Goal: Information Seeking & Learning: Learn about a topic

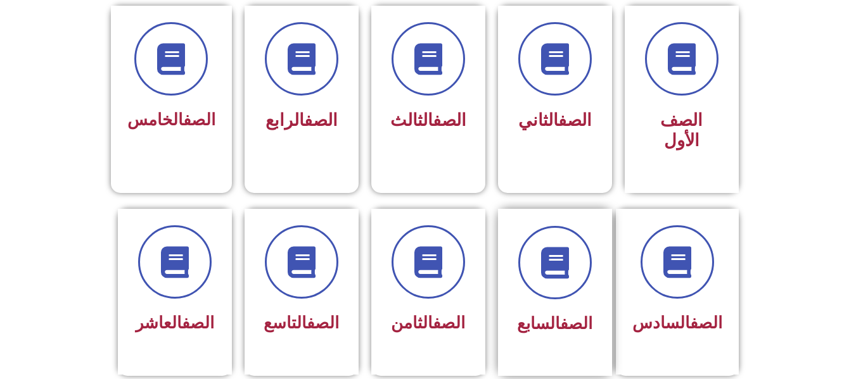
scroll to position [380, 0]
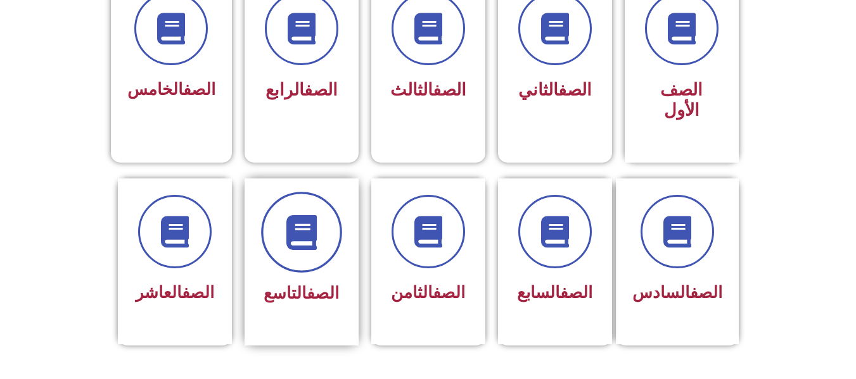
click at [315, 225] on icon at bounding box center [301, 232] width 35 height 35
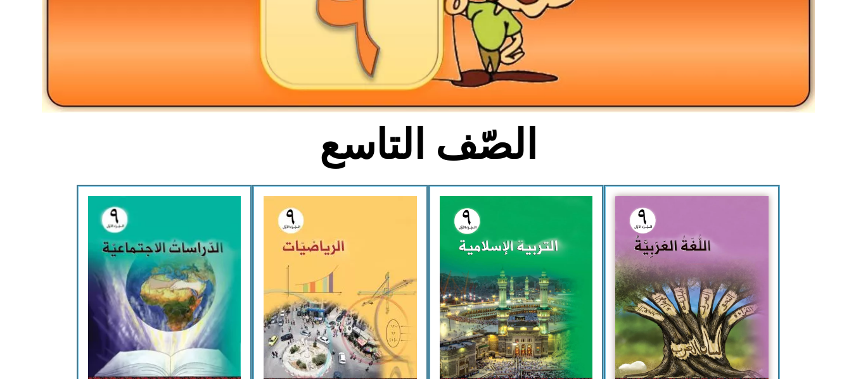
scroll to position [253, 0]
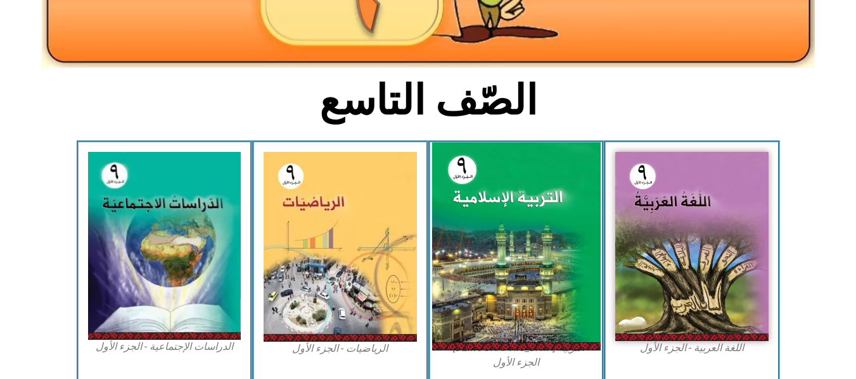
click at [505, 209] on img at bounding box center [515, 246] width 168 height 208
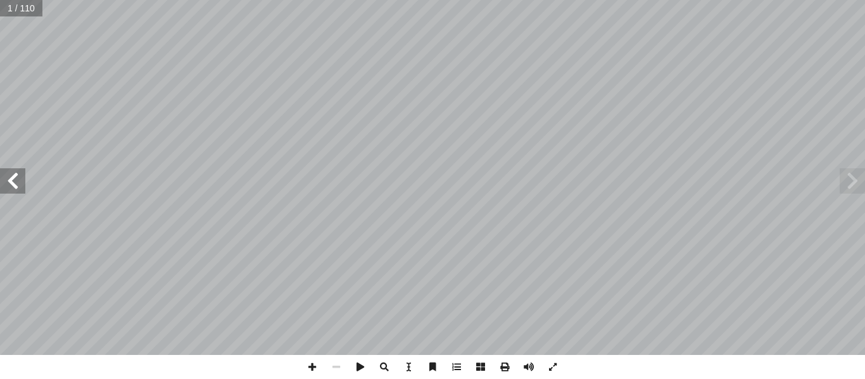
click at [850, 186] on span at bounding box center [852, 180] width 25 height 25
click at [12, 188] on span at bounding box center [12, 180] width 25 height 25
click at [15, 184] on span at bounding box center [12, 180] width 25 height 25
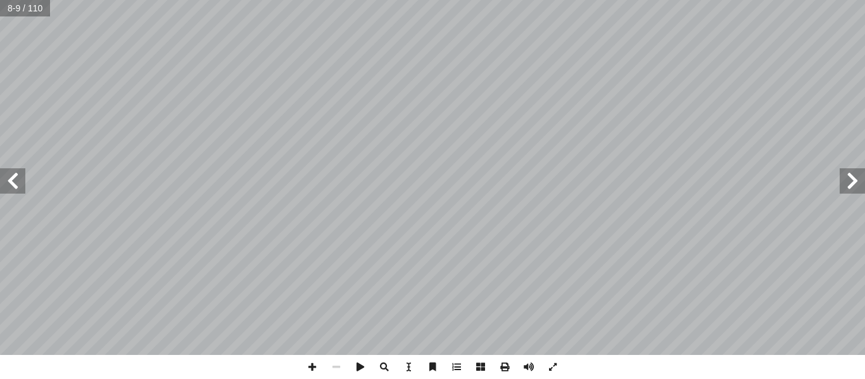
click at [15, 184] on span at bounding box center [12, 180] width 25 height 25
click at [309, 367] on span at bounding box center [312, 367] width 24 height 24
click at [15, 187] on span at bounding box center [12, 180] width 25 height 25
click at [20, 187] on span at bounding box center [12, 180] width 25 height 25
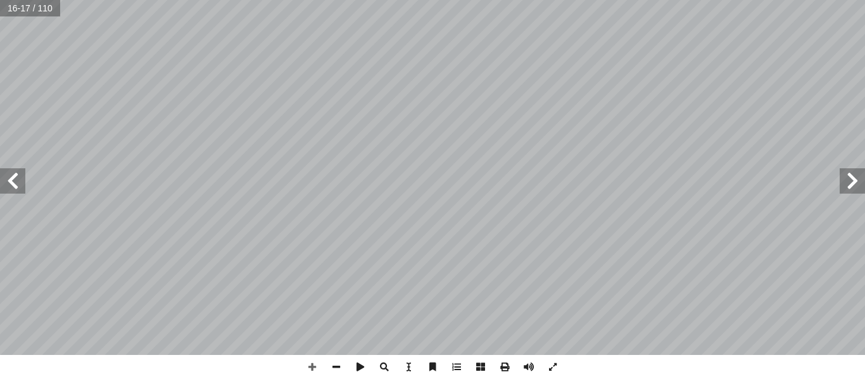
click at [861, 181] on span at bounding box center [852, 180] width 25 height 25
click at [645, 115] on html "الصفحة الرئيسية الصف الأول الصف الثاني الصف الثالث الصف الرابع الصف الخامس الصف…" at bounding box center [432, 57] width 865 height 115
click at [17, 184] on span at bounding box center [12, 180] width 25 height 25
click at [18, 184] on span at bounding box center [12, 180] width 25 height 25
click at [14, 185] on span at bounding box center [12, 180] width 25 height 25
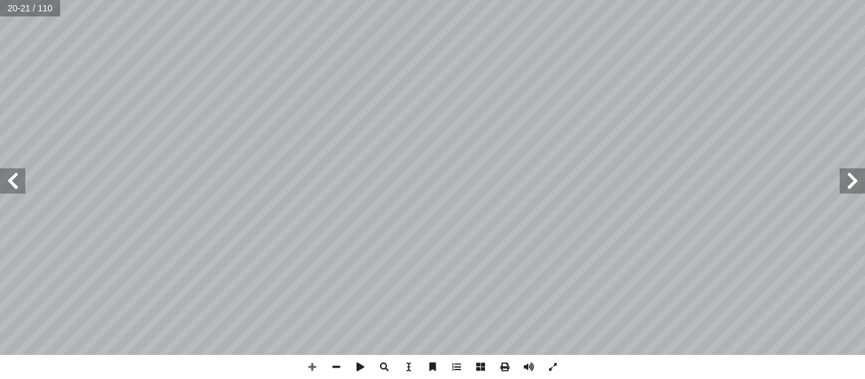
click at [854, 187] on span at bounding box center [852, 180] width 25 height 25
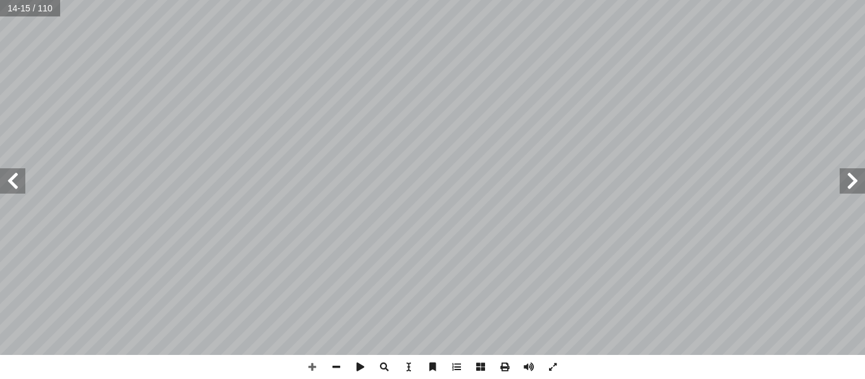
click at [854, 187] on span at bounding box center [852, 180] width 25 height 25
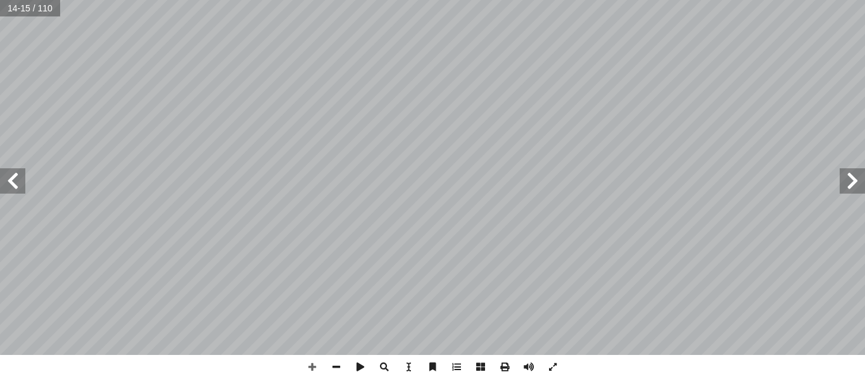
click at [854, 187] on span at bounding box center [852, 180] width 25 height 25
click at [849, 185] on span at bounding box center [852, 180] width 25 height 25
click at [856, 184] on span at bounding box center [852, 180] width 25 height 25
click at [18, 183] on span at bounding box center [12, 180] width 25 height 25
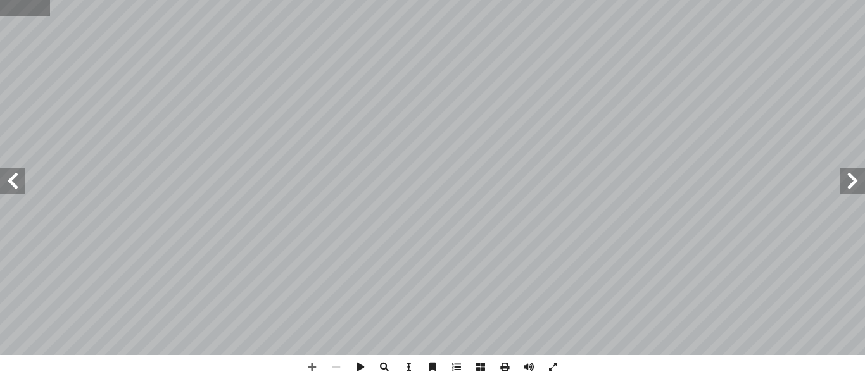
click at [13, 13] on input "text" at bounding box center [25, 8] width 51 height 16
type input "**"
click at [16, 186] on span at bounding box center [12, 180] width 25 height 25
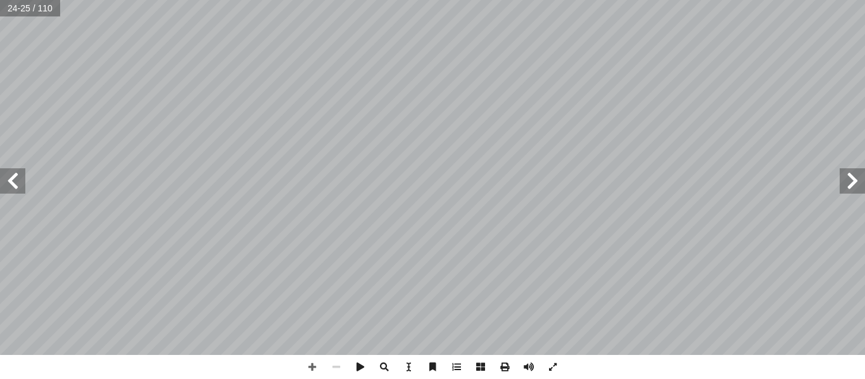
click at [846, 180] on span at bounding box center [852, 180] width 25 height 25
click at [11, 182] on span at bounding box center [12, 180] width 25 height 25
click at [627, 367] on div "ُ ه ّ الل ُ ه َ ر � ، فخي َ ا ليسوا مؤمنين ً قوم ِ المكان َ في ذلك َ ، ووجد ِ ي…" at bounding box center [432, 189] width 865 height 379
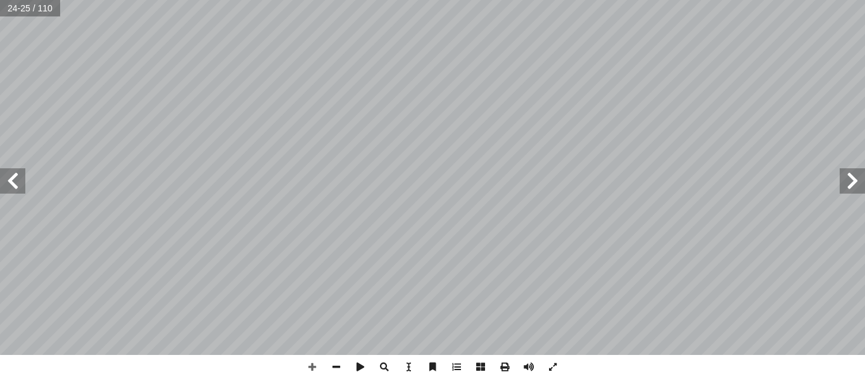
click at [16, 183] on span at bounding box center [12, 180] width 25 height 25
click at [856, 184] on span at bounding box center [852, 180] width 25 height 25
click at [12, 186] on span at bounding box center [12, 180] width 25 height 25
click at [847, 180] on span at bounding box center [852, 180] width 25 height 25
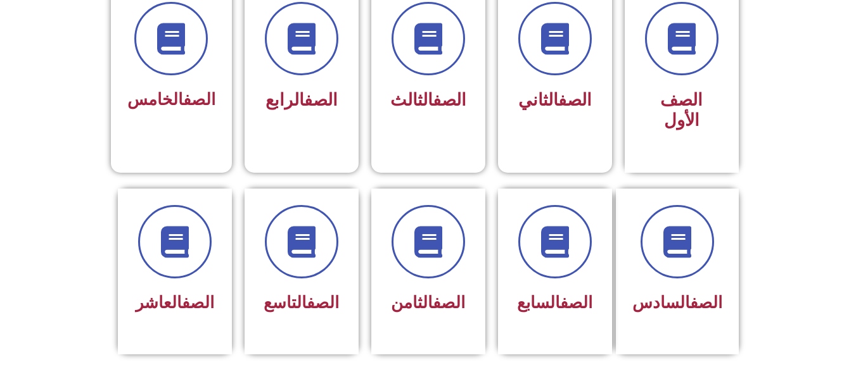
scroll to position [443, 0]
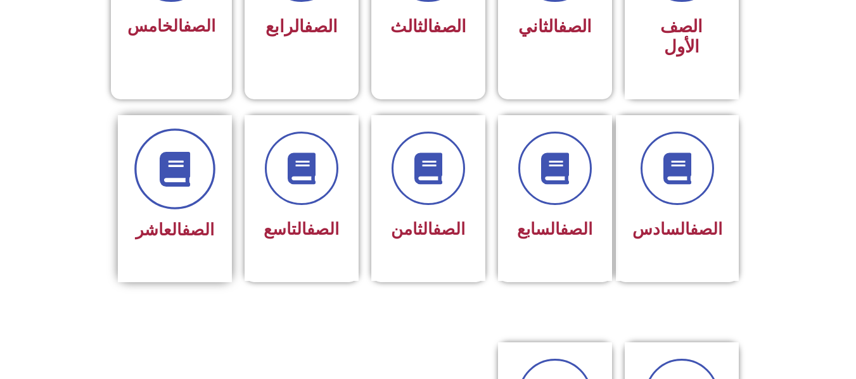
click at [176, 155] on icon at bounding box center [174, 168] width 35 height 35
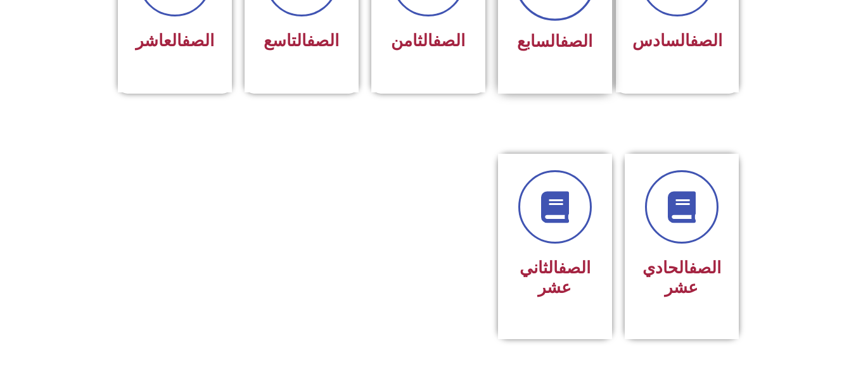
scroll to position [633, 0]
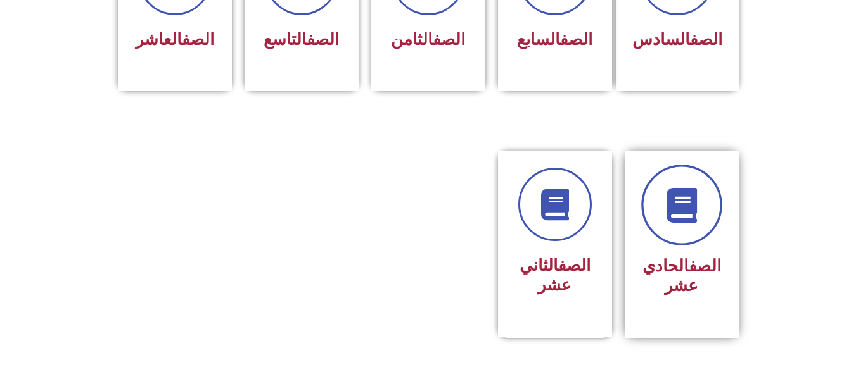
click at [694, 188] on icon at bounding box center [681, 205] width 35 height 35
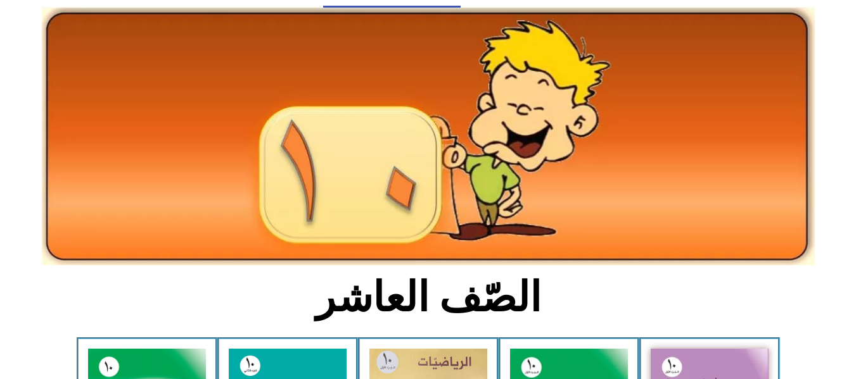
scroll to position [190, 0]
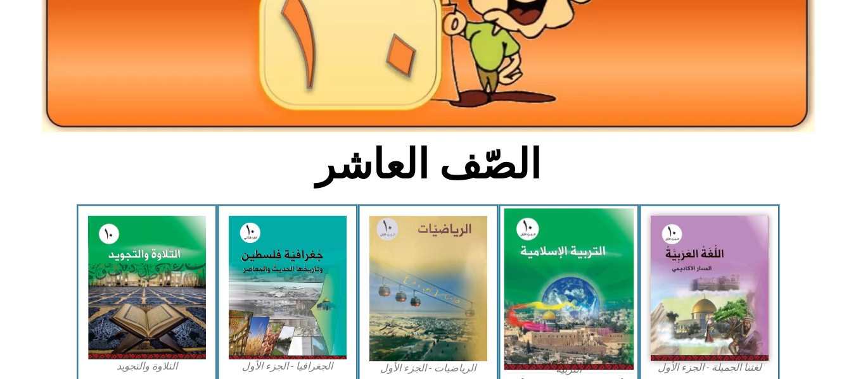
click at [563, 258] on img at bounding box center [568, 289] width 130 height 161
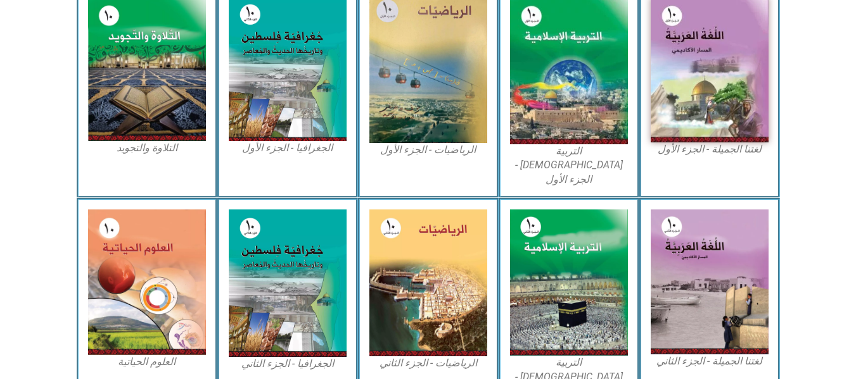
scroll to position [394, 0]
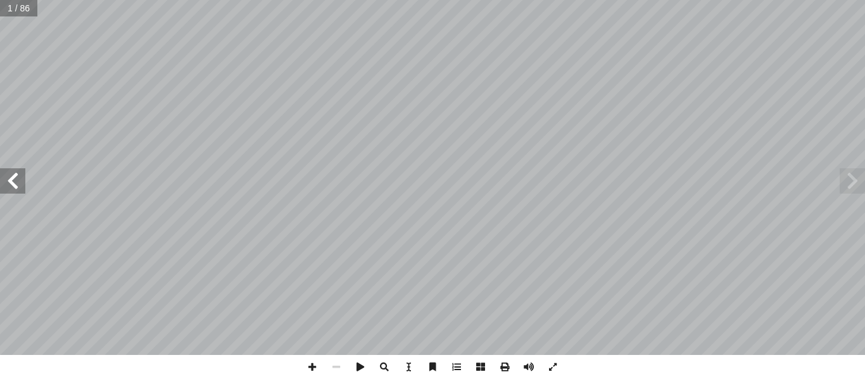
click at [19, 184] on span at bounding box center [12, 180] width 25 height 25
click at [850, 188] on span at bounding box center [852, 180] width 25 height 25
click at [851, 187] on span at bounding box center [852, 180] width 25 height 25
click at [15, 186] on span at bounding box center [12, 180] width 25 height 25
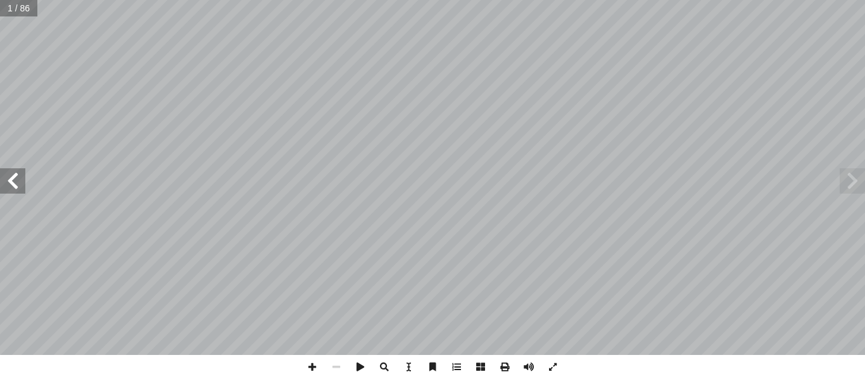
click at [15, 186] on span at bounding box center [12, 180] width 25 height 25
click at [17, 179] on span at bounding box center [12, 180] width 25 height 25
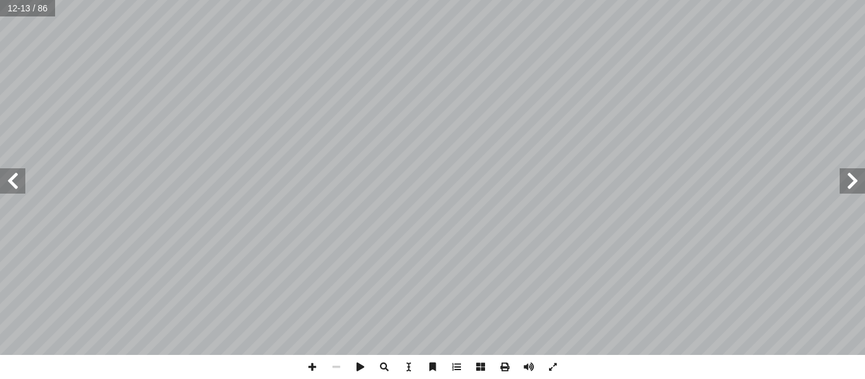
click at [17, 179] on span at bounding box center [12, 180] width 25 height 25
click at [859, 179] on span at bounding box center [852, 180] width 25 height 25
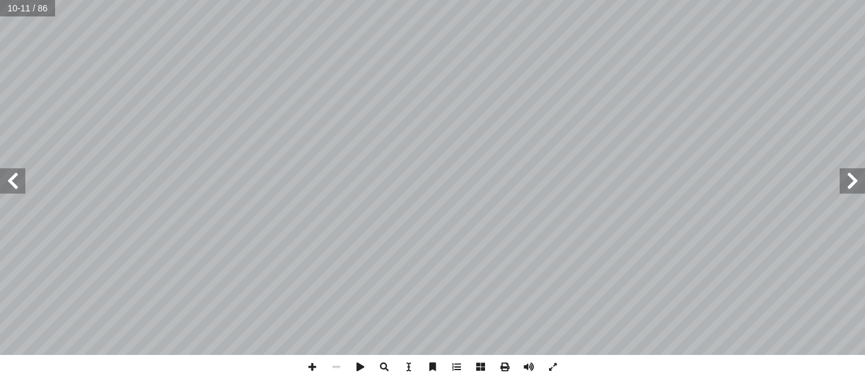
click at [12, 180] on span at bounding box center [12, 180] width 25 height 25
click at [8, 185] on span at bounding box center [12, 180] width 25 height 25
click at [15, 176] on span at bounding box center [12, 180] width 25 height 25
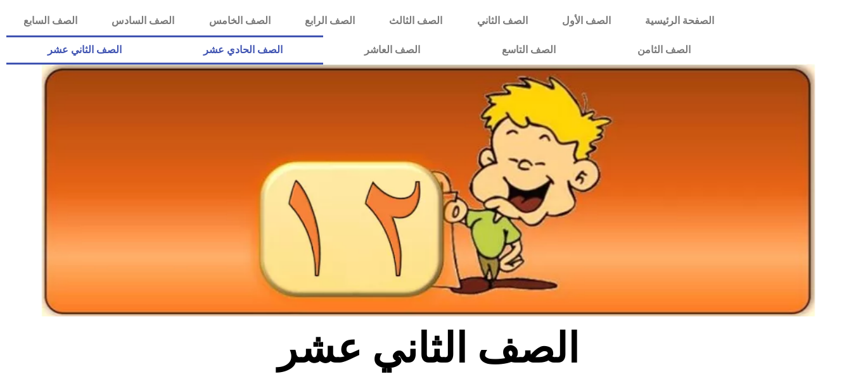
click at [323, 48] on link "الصف الحادي عشر" at bounding box center [242, 49] width 161 height 29
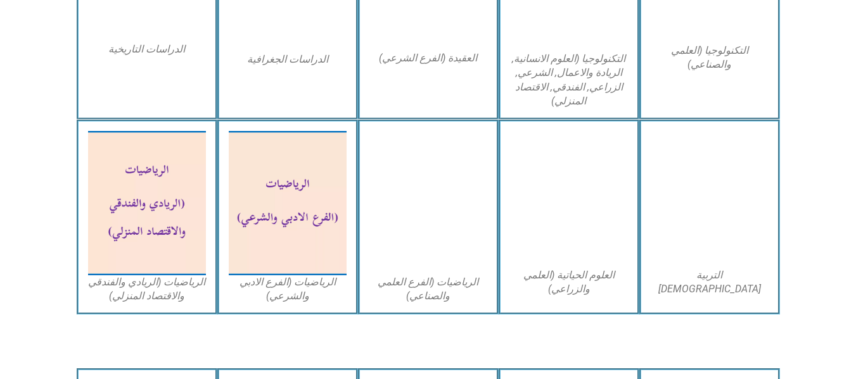
scroll to position [760, 0]
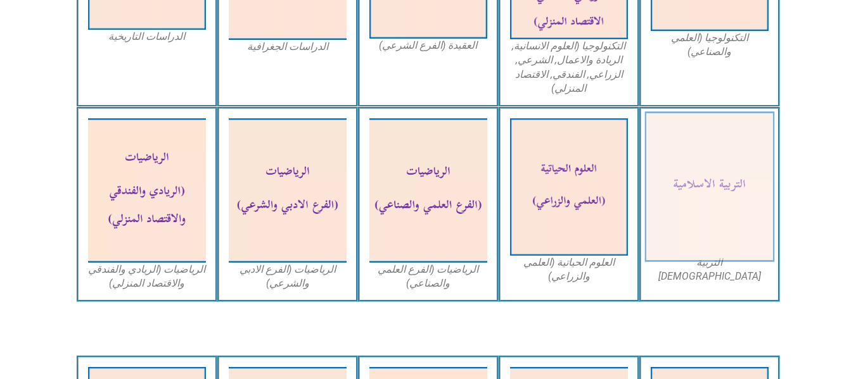
click at [696, 191] on img at bounding box center [709, 187] width 130 height 151
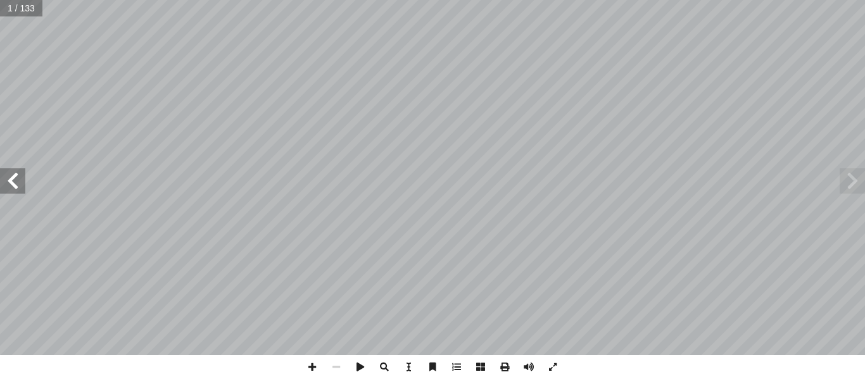
click at [11, 180] on span at bounding box center [12, 180] width 25 height 25
click at [862, 184] on span at bounding box center [852, 180] width 25 height 25
click at [15, 185] on span at bounding box center [12, 180] width 25 height 25
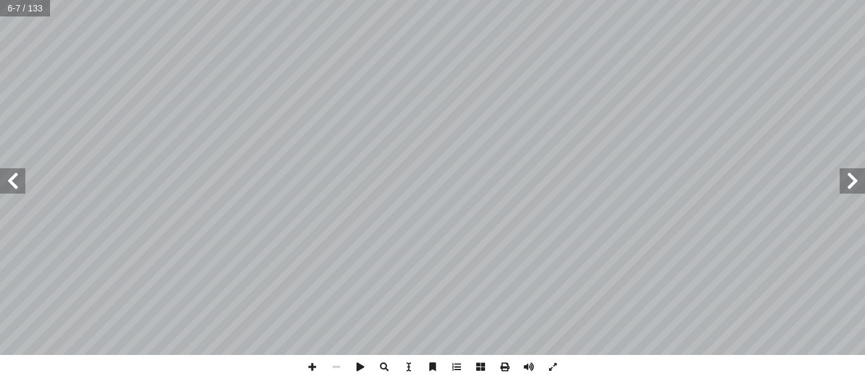
click at [15, 185] on span at bounding box center [12, 180] width 25 height 25
